Goal: Task Accomplishment & Management: Manage account settings

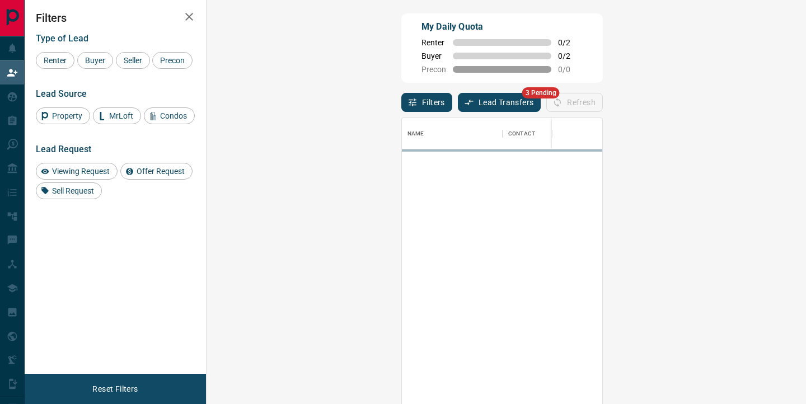
scroll to position [305, 575]
click at [458, 101] on button "Lead Transfers" at bounding box center [499, 102] width 83 height 19
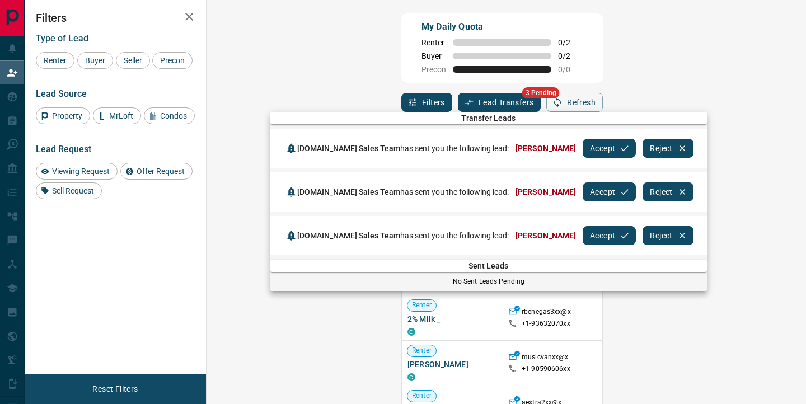
click at [583, 144] on button "Accept" at bounding box center [609, 148] width 53 height 19
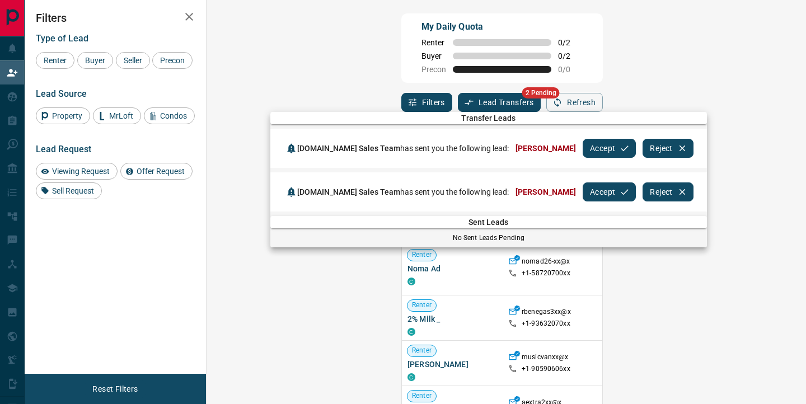
click at [583, 144] on button "Accept" at bounding box center [609, 148] width 53 height 19
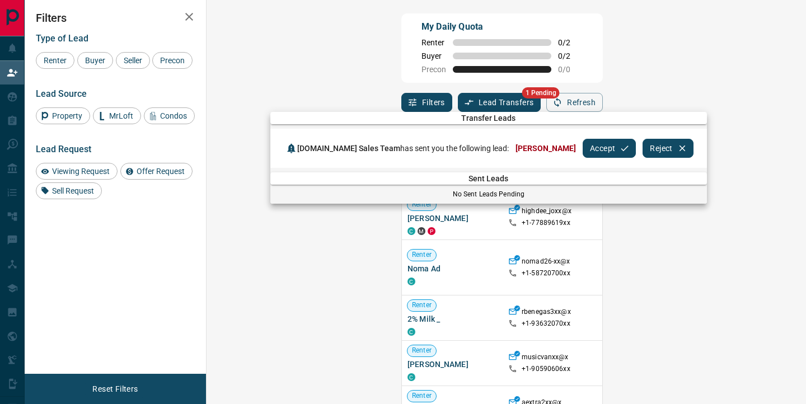
click at [583, 144] on button "Accept" at bounding box center [609, 148] width 53 height 19
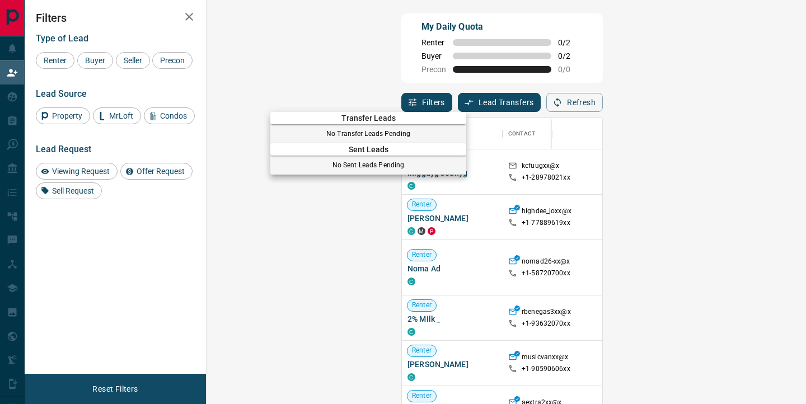
click at [11, 91] on div at bounding box center [403, 202] width 806 height 404
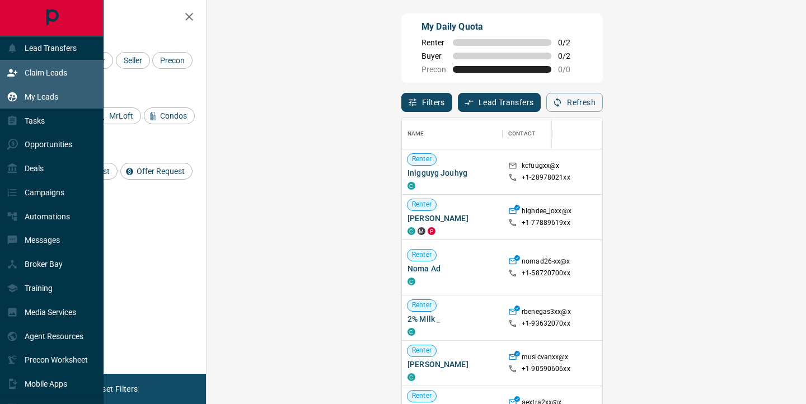
click at [8, 99] on icon at bounding box center [13, 97] width 10 height 10
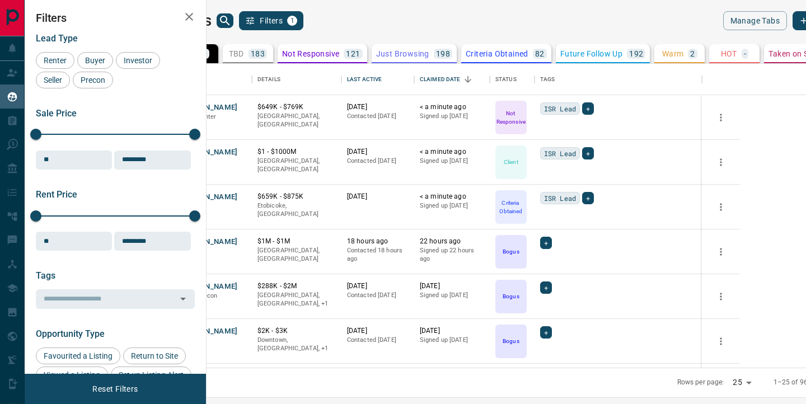
scroll to position [304, 595]
click at [528, 105] on icon at bounding box center [522, 105] width 11 height 11
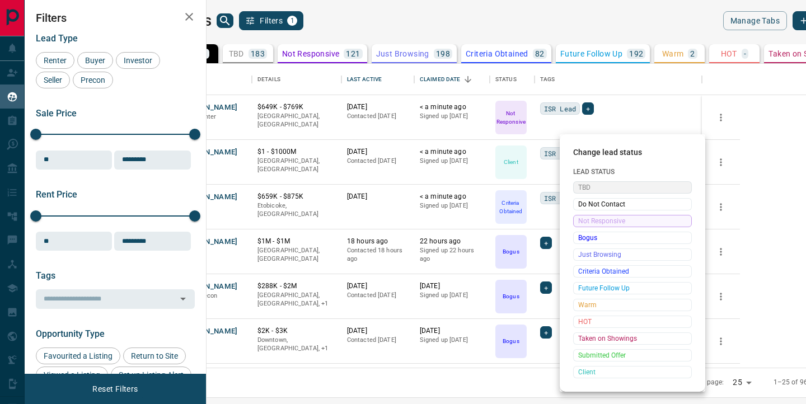
click at [582, 185] on span "TBD" at bounding box center [632, 187] width 109 height 11
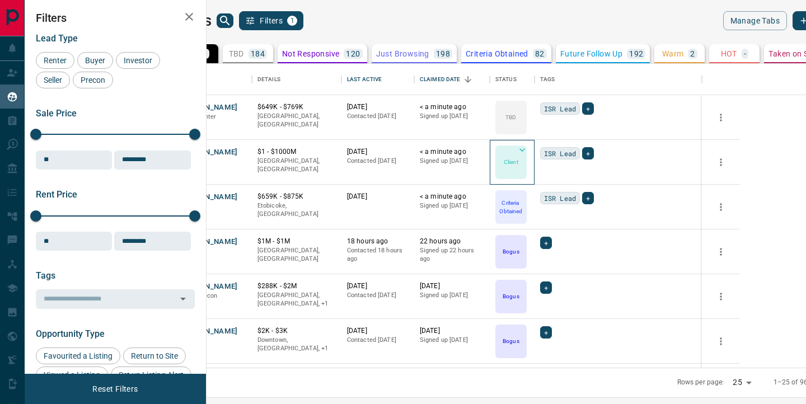
click at [528, 149] on icon at bounding box center [522, 149] width 11 height 11
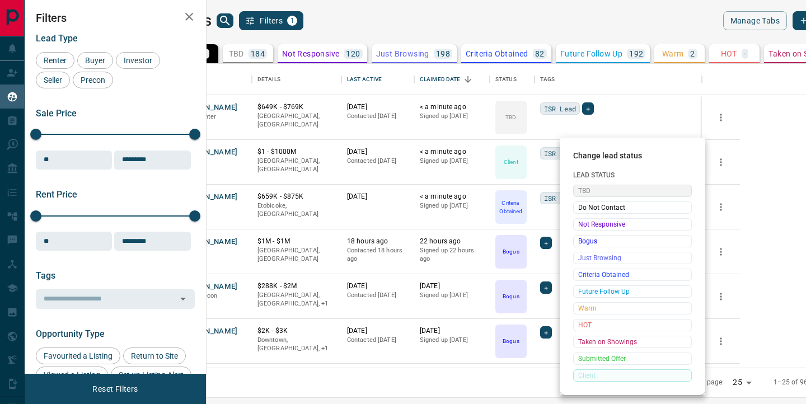
click at [581, 189] on span "TBD" at bounding box center [632, 190] width 109 height 11
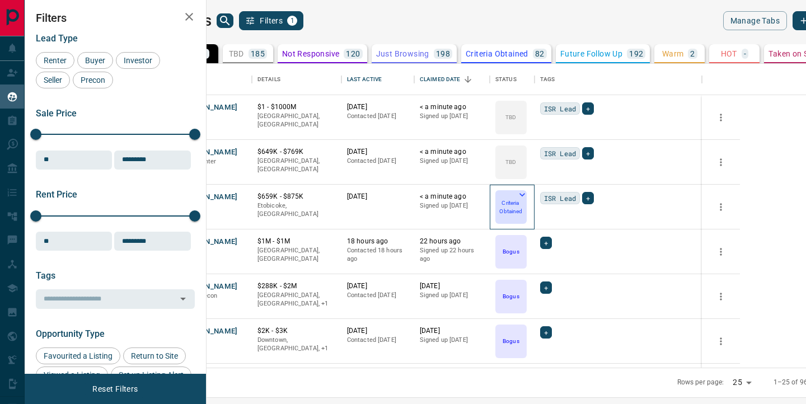
click at [528, 194] on icon at bounding box center [522, 194] width 11 height 11
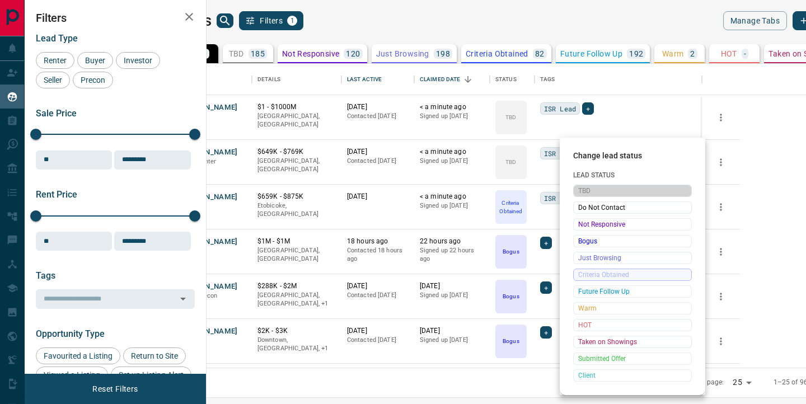
click at [583, 189] on span "TBD" at bounding box center [632, 190] width 109 height 11
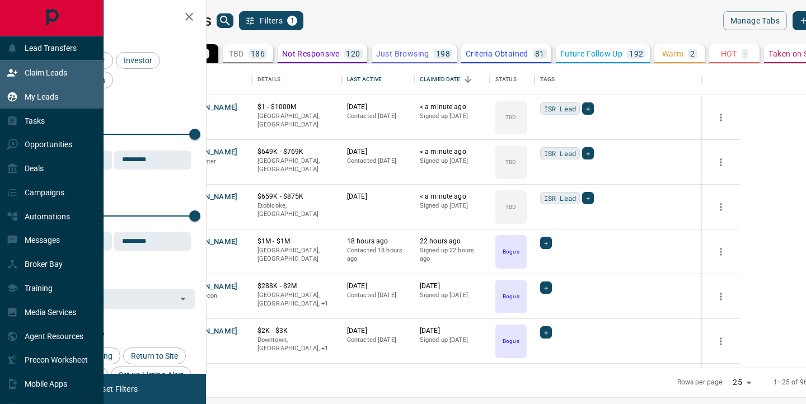
click at [15, 73] on icon at bounding box center [12, 72] width 10 height 7
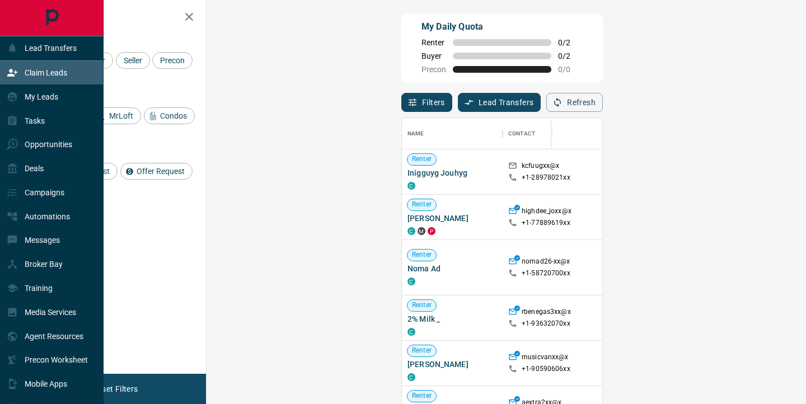
scroll to position [305, 575]
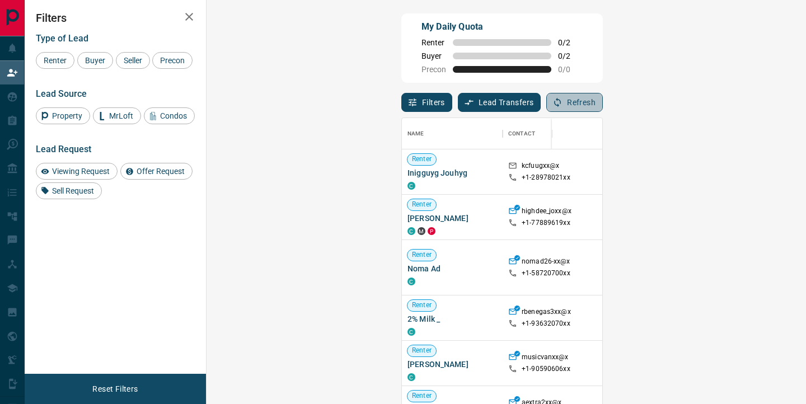
click at [603, 93] on button "Refresh" at bounding box center [574, 102] width 57 height 19
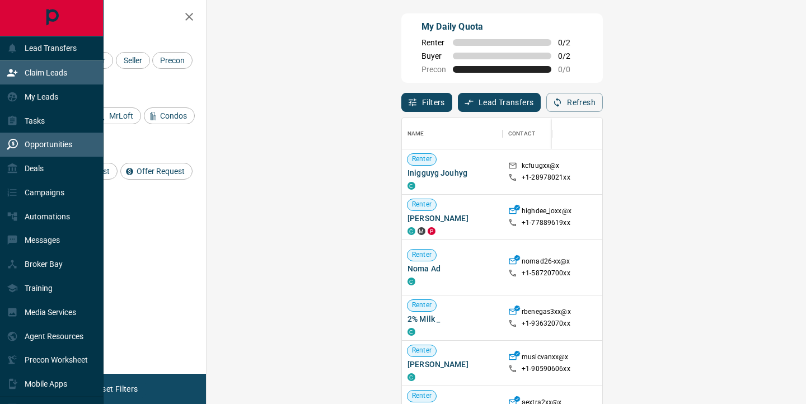
click at [20, 150] on div "Opportunities" at bounding box center [39, 144] width 65 height 18
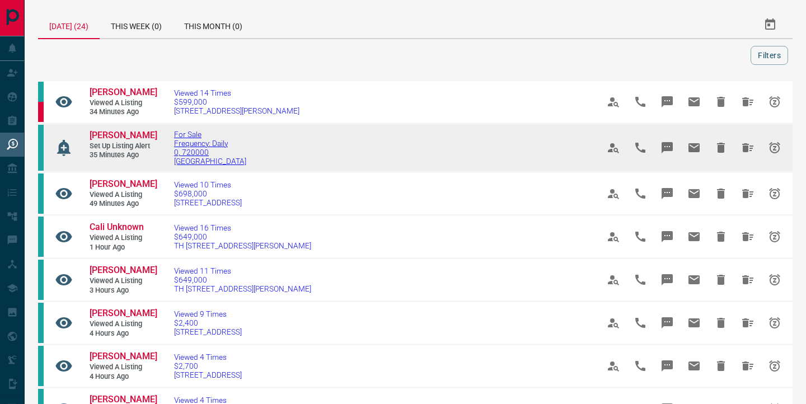
click at [179, 143] on span "Frequency: Daily" at bounding box center [210, 143] width 72 height 9
click at [116, 136] on span "[PERSON_NAME]" at bounding box center [124, 135] width 68 height 11
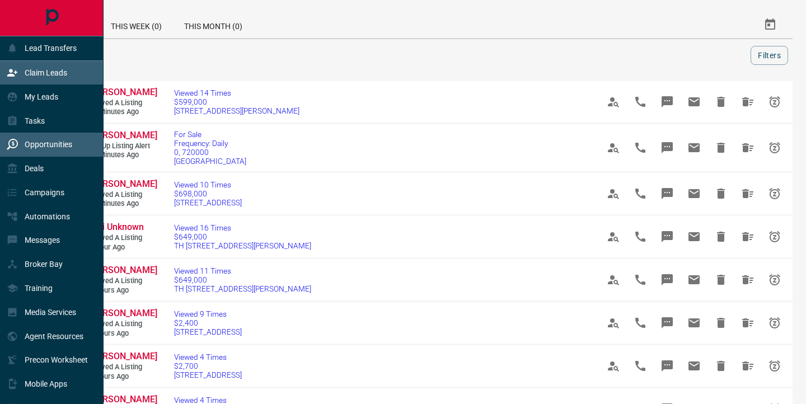
click at [15, 74] on icon at bounding box center [12, 72] width 11 height 11
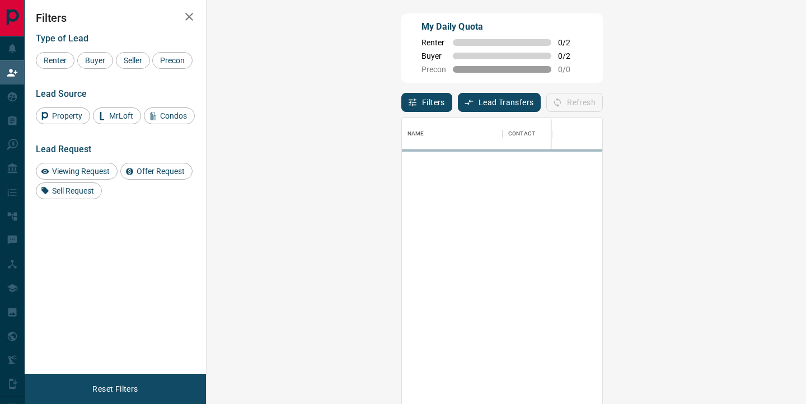
scroll to position [305, 575]
